Goal: Task Accomplishment & Management: Manage account settings

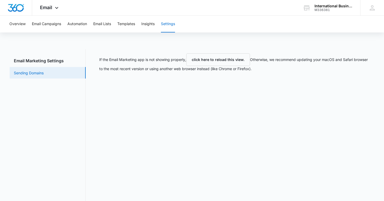
click at [37, 71] on link "Sending Domains" at bounding box center [29, 72] width 30 height 5
click at [211, 58] on button "click here to reload this view." at bounding box center [218, 59] width 64 height 13
click at [56, 9] on icon at bounding box center [56, 9] width 3 height 2
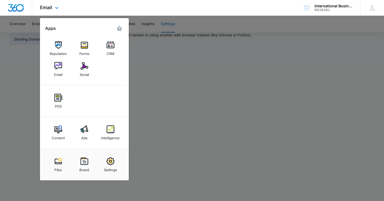
scroll to position [34, 0]
click at [111, 164] on img at bounding box center [111, 161] width 8 height 8
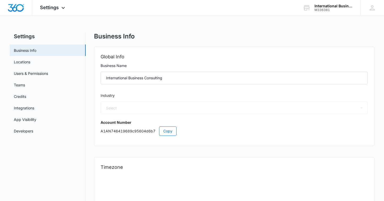
select select "32"
select select "US"
select select "America/[GEOGRAPHIC_DATA]"
